Goal: Find specific page/section: Find specific page/section

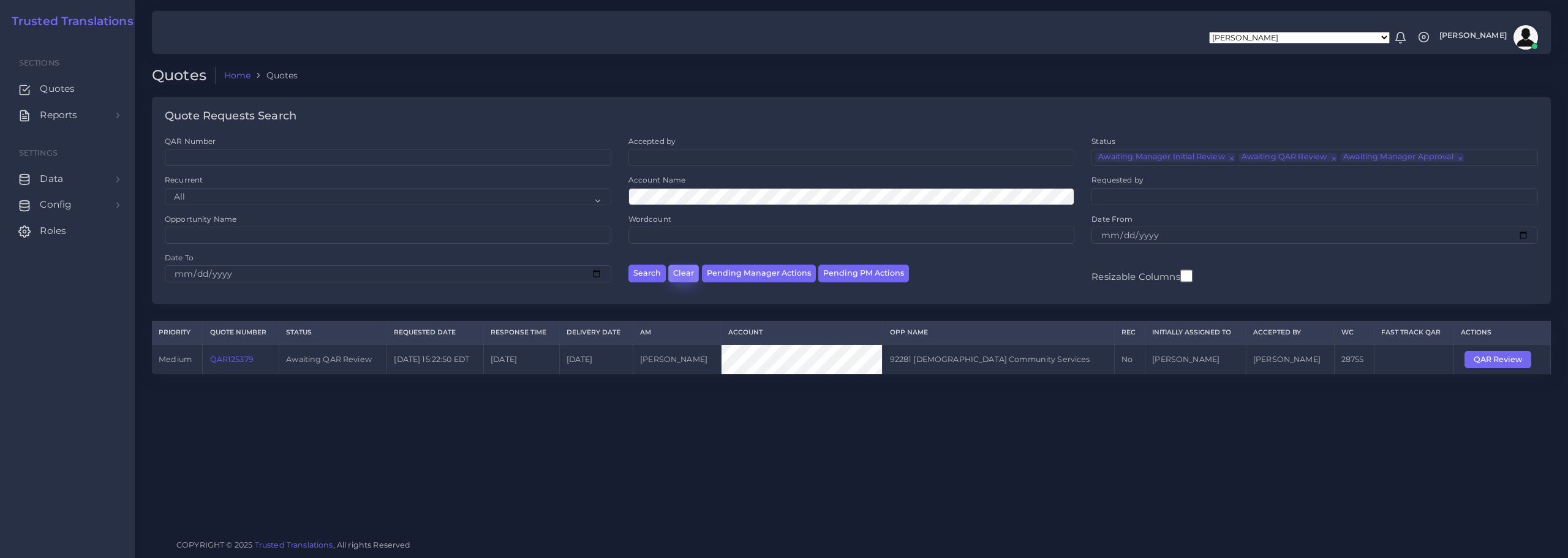
click at [684, 275] on button "Clear" at bounding box center [683, 273] width 31 height 17
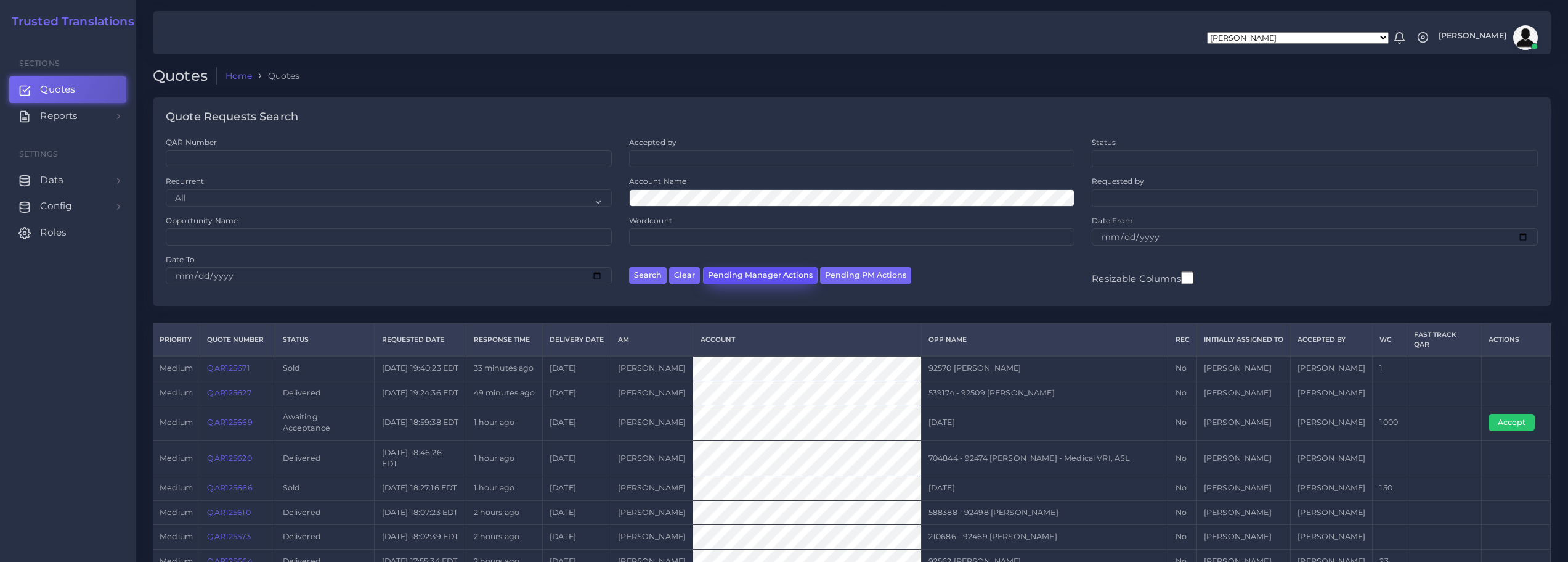
click at [752, 273] on button "Pending Manager Actions" at bounding box center [760, 275] width 114 height 18
select select "awaiting_manager_initial_review"
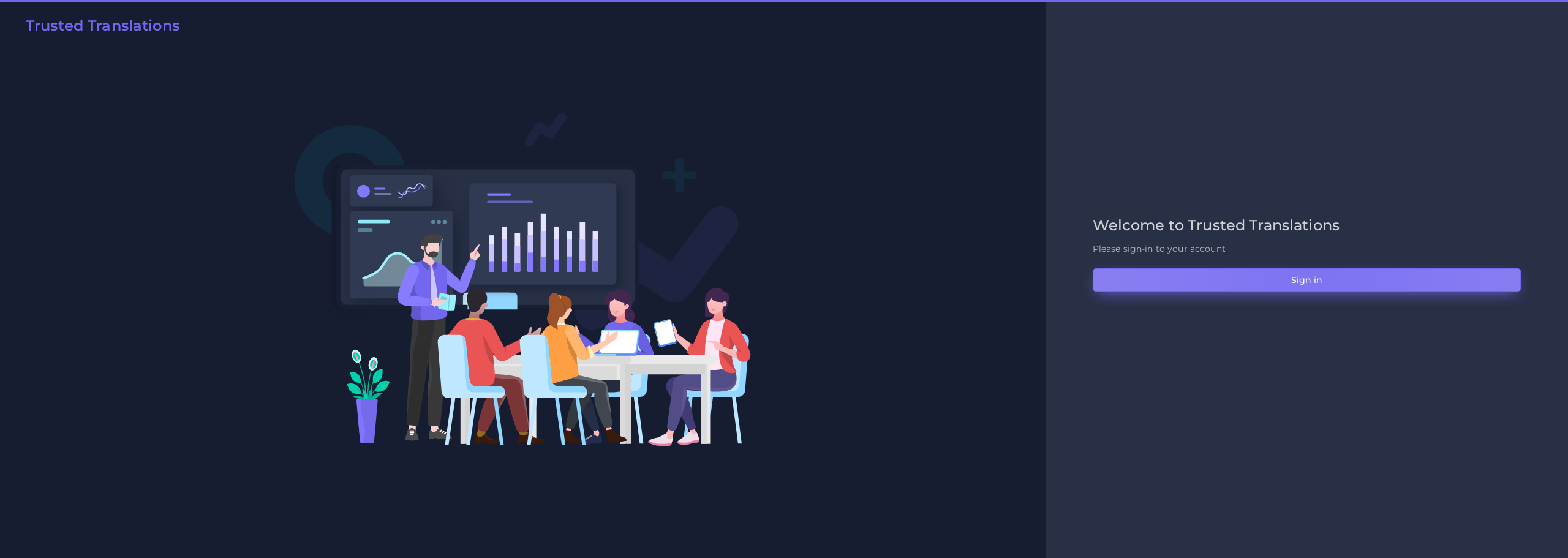
click at [1318, 273] on button "Sign in" at bounding box center [1307, 280] width 428 height 23
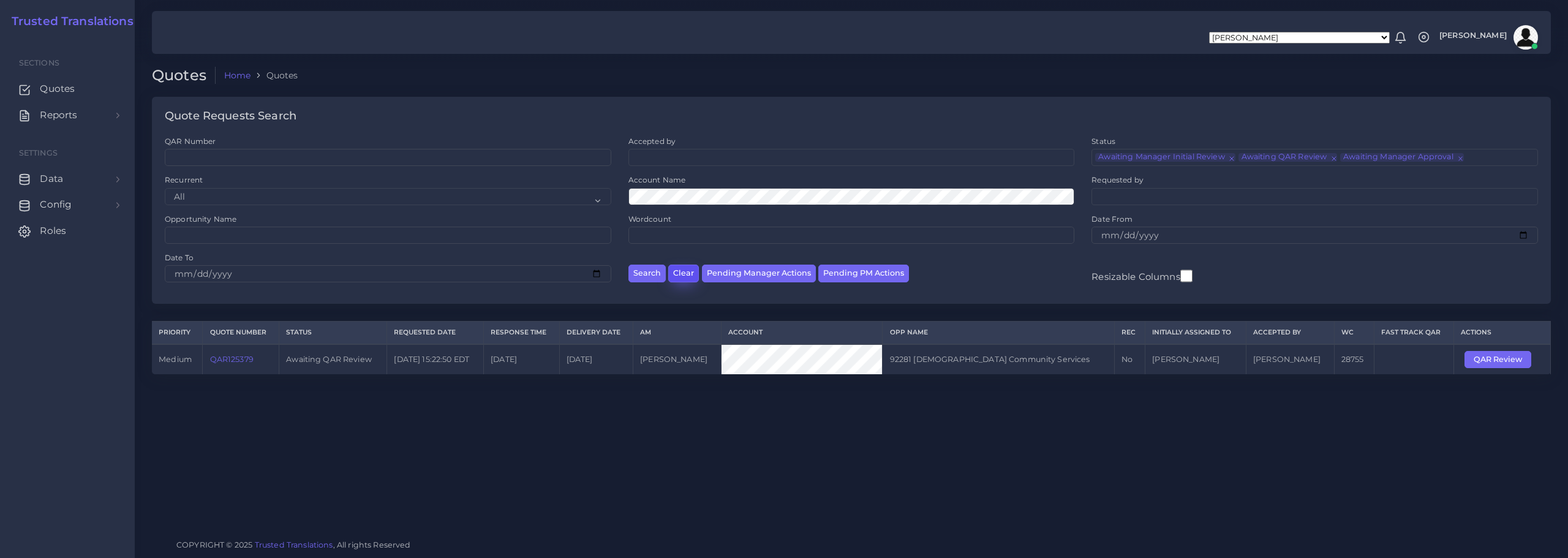
click at [688, 273] on button "Clear" at bounding box center [683, 273] width 31 height 17
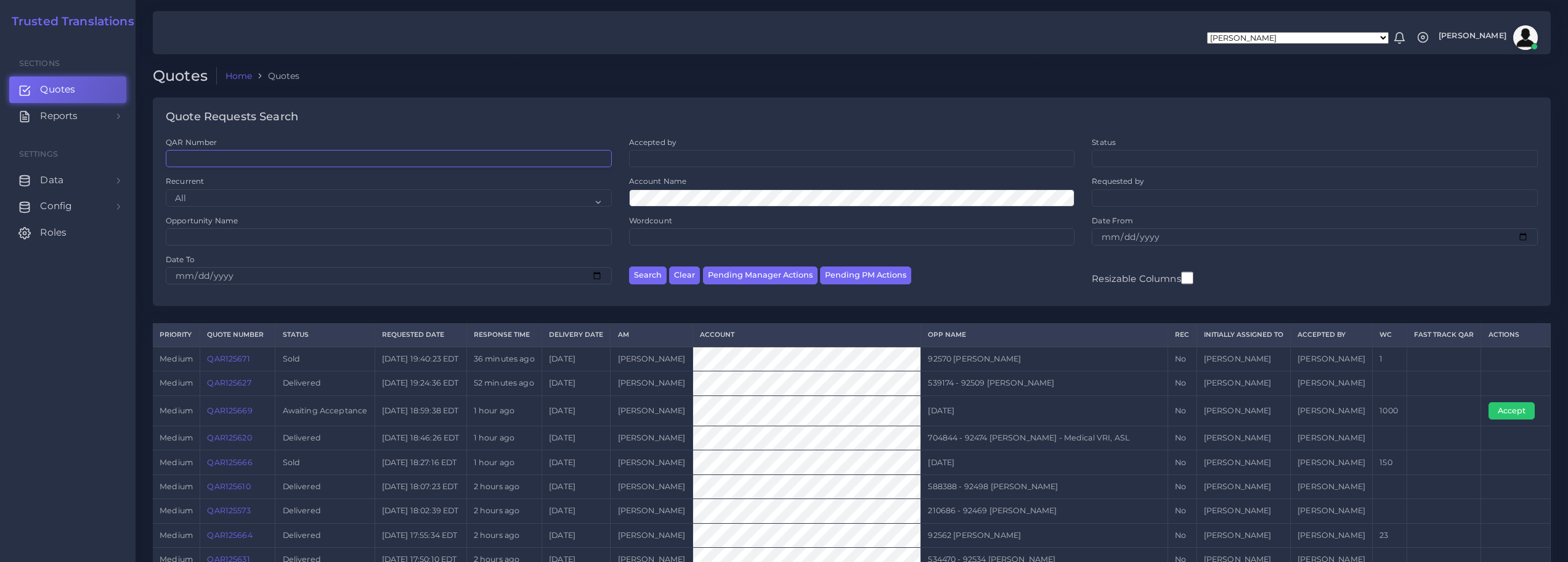
click at [310, 161] on input "QAR Number" at bounding box center [389, 158] width 446 height 17
paste input "QAR125537"
type input "QAR125537"
click at [655, 273] on button "Search" at bounding box center [648, 275] width 38 height 18
